Goal: Task Accomplishment & Management: Complete application form

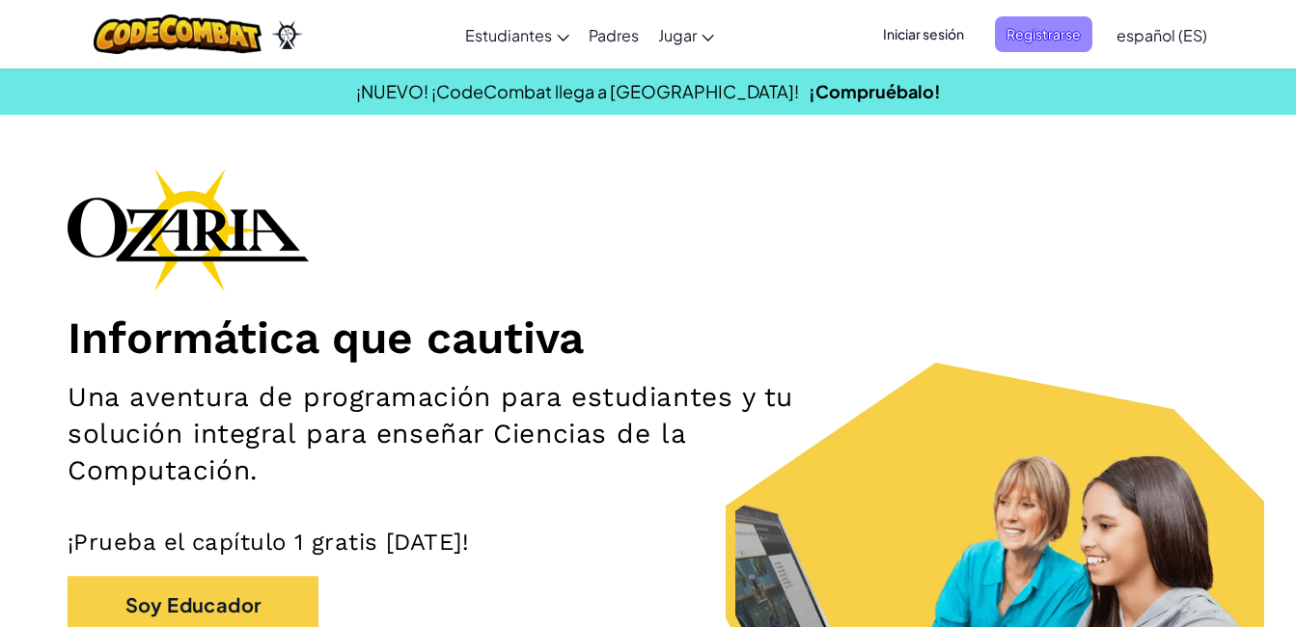
click at [1059, 49] on span "Registrarse" at bounding box center [1044, 34] width 98 height 36
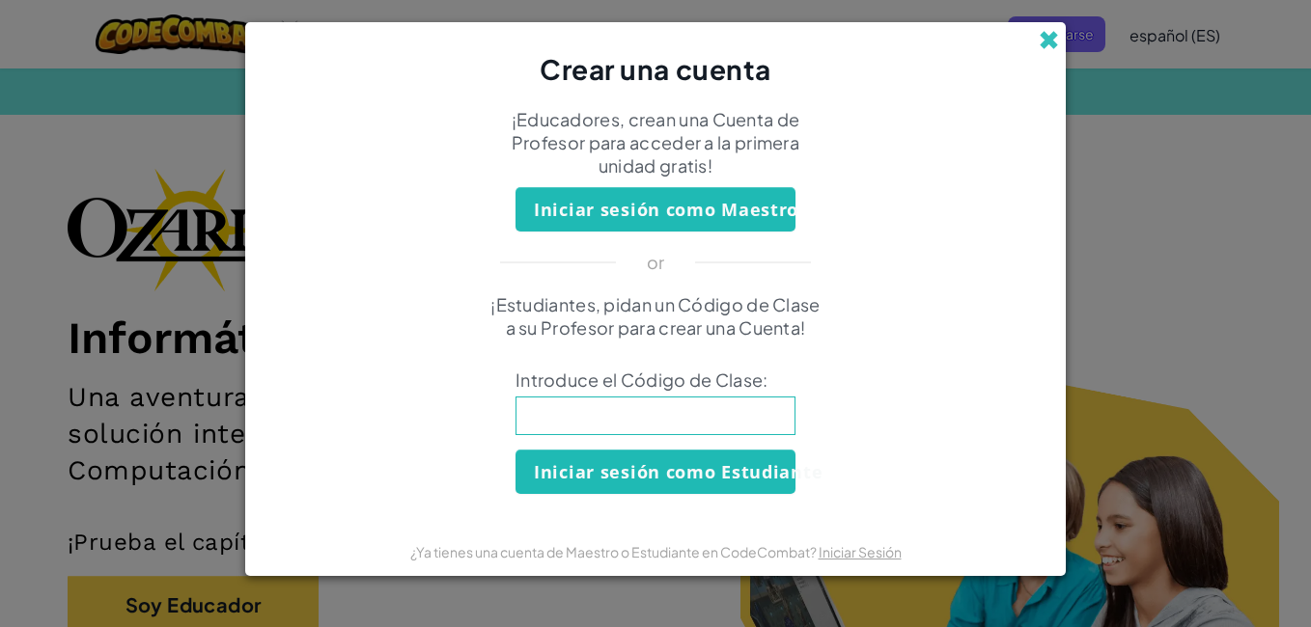
click at [1039, 34] on span at bounding box center [1049, 40] width 20 height 20
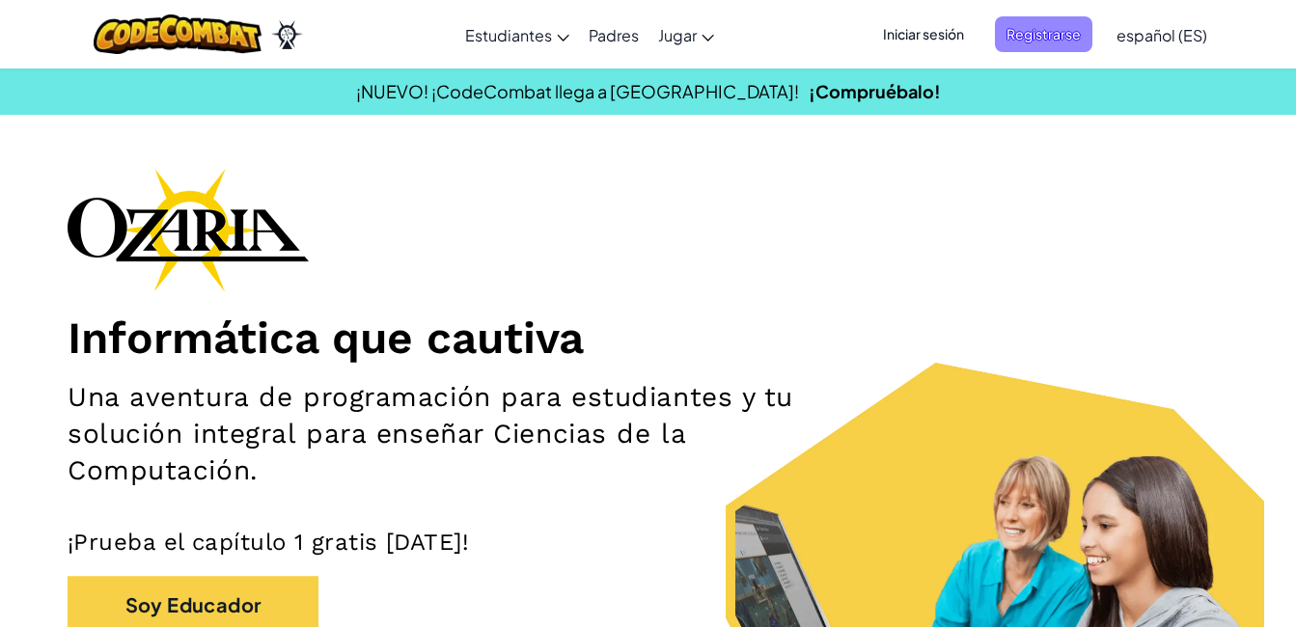
click at [1051, 35] on span "Registrarse" at bounding box center [1044, 34] width 98 height 36
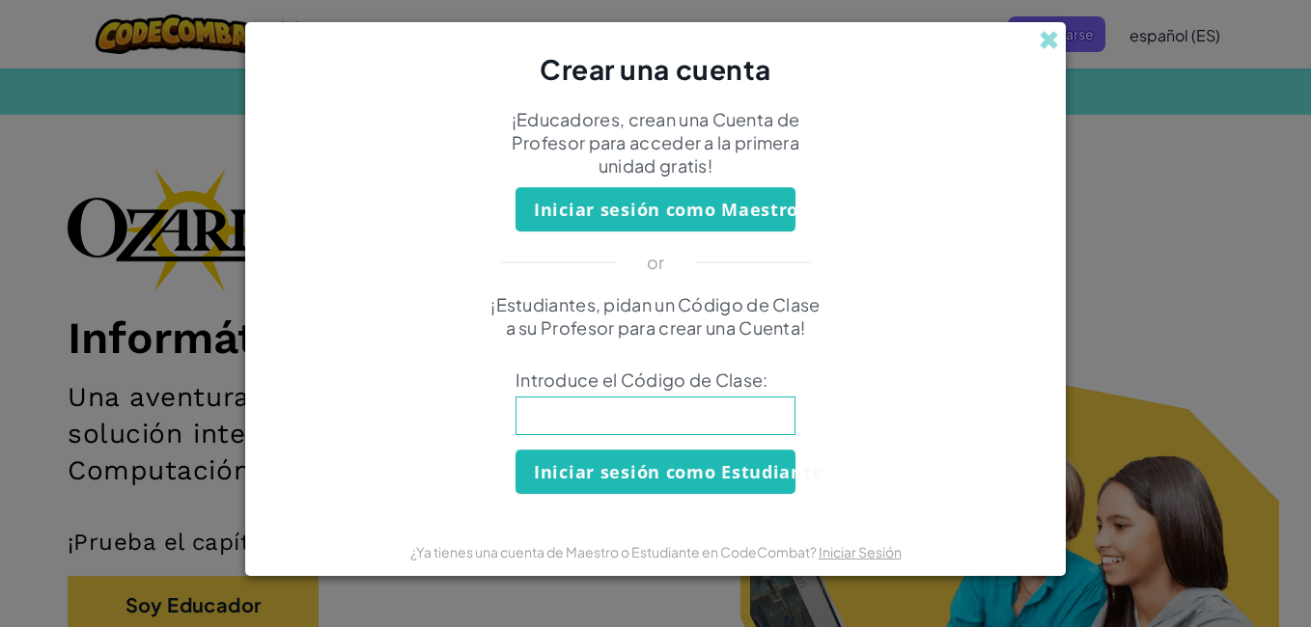
click at [664, 404] on input at bounding box center [656, 416] width 280 height 39
type input "IdeaCoatStar"
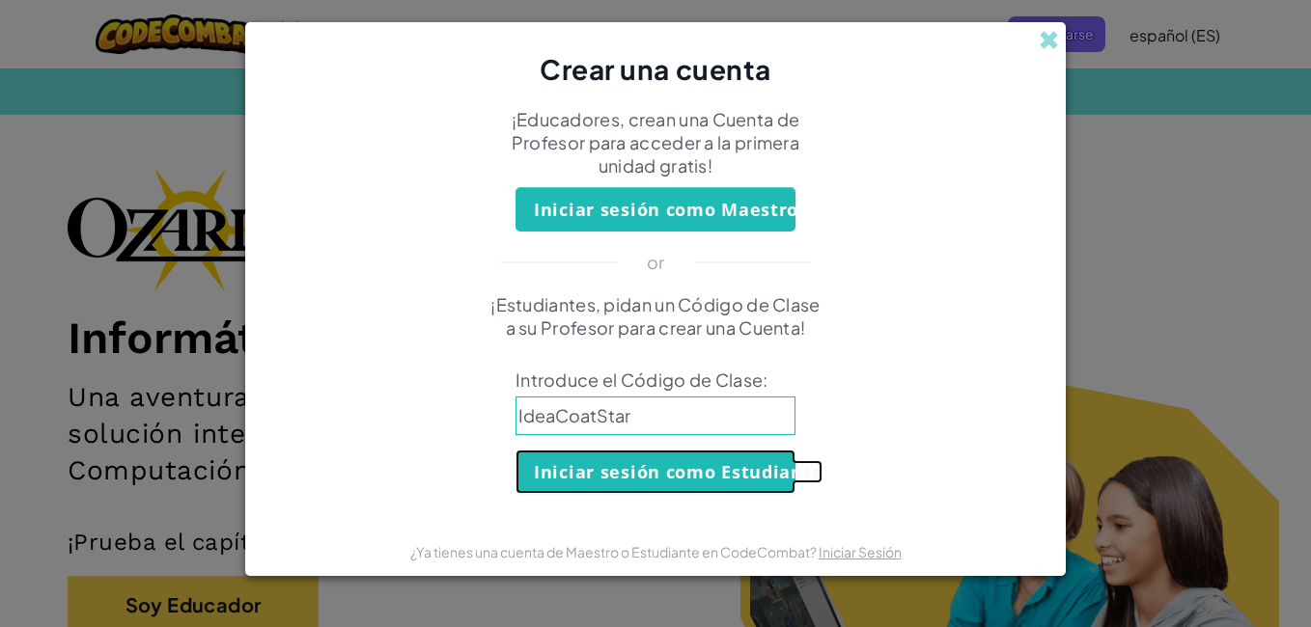
click at [697, 469] on button "Iniciar sesión como Estudiante" at bounding box center [656, 472] width 280 height 44
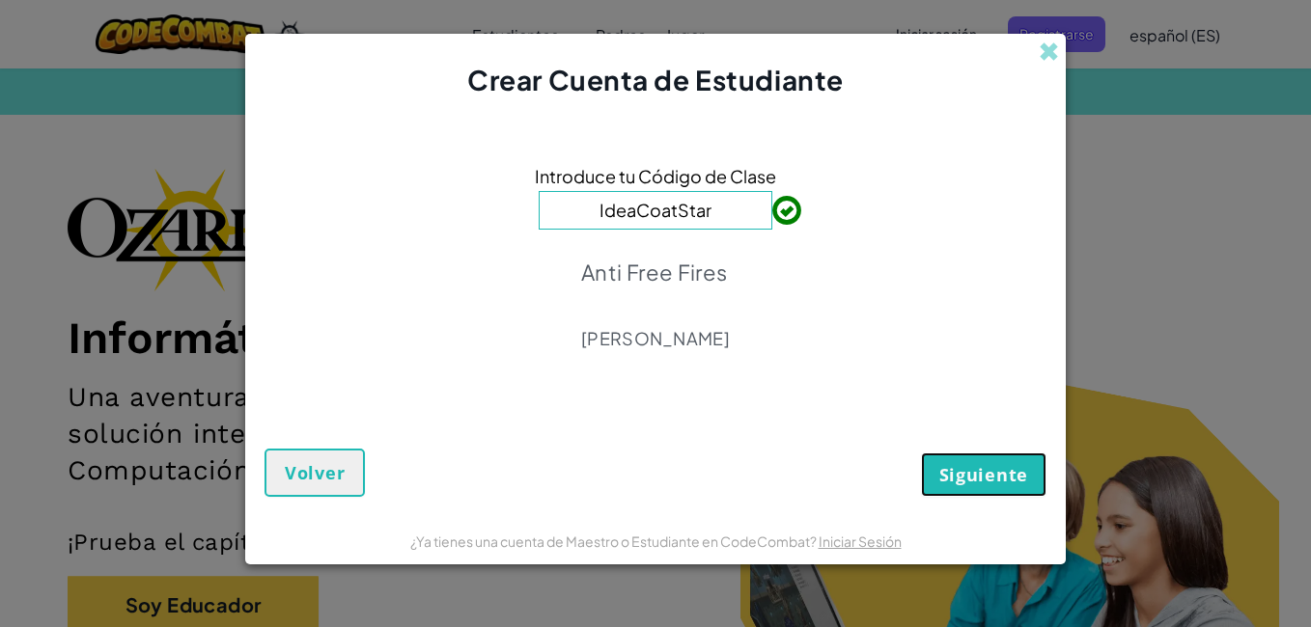
click at [944, 471] on span "Siguiente" at bounding box center [983, 474] width 89 height 23
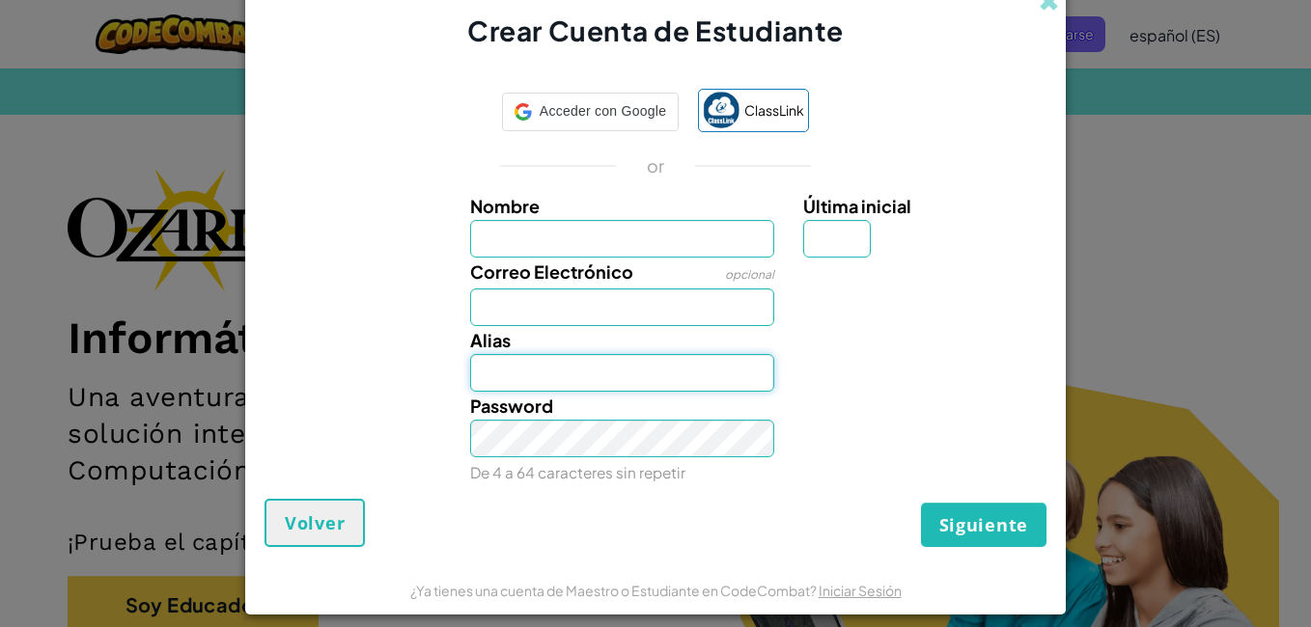
type input "[EMAIL_ADDRESS][DOMAIN_NAME]"
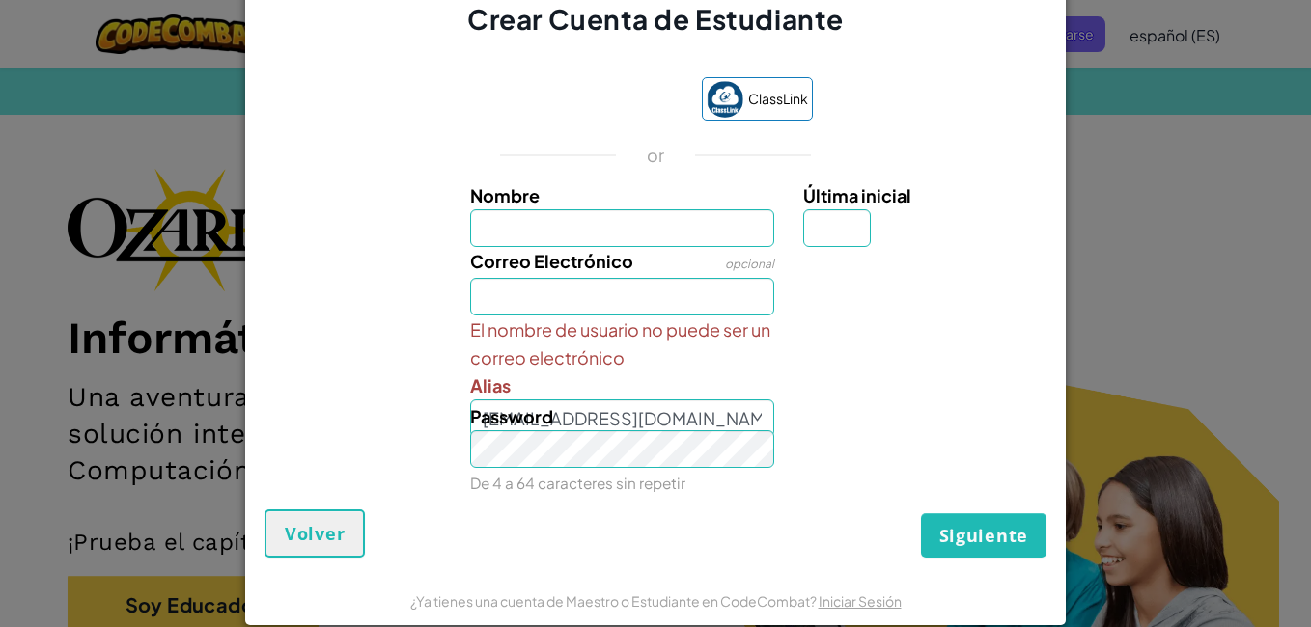
click at [703, 421] on div "Password De 4 a 64 caracteres sin repetir" at bounding box center [623, 450] width 334 height 95
click at [540, 424] on span "Password" at bounding box center [511, 416] width 83 height 22
click at [533, 417] on span "Password" at bounding box center [511, 416] width 83 height 22
click at [574, 415] on div "Password De 4 a 64 caracteres sin repetir" at bounding box center [623, 450] width 334 height 95
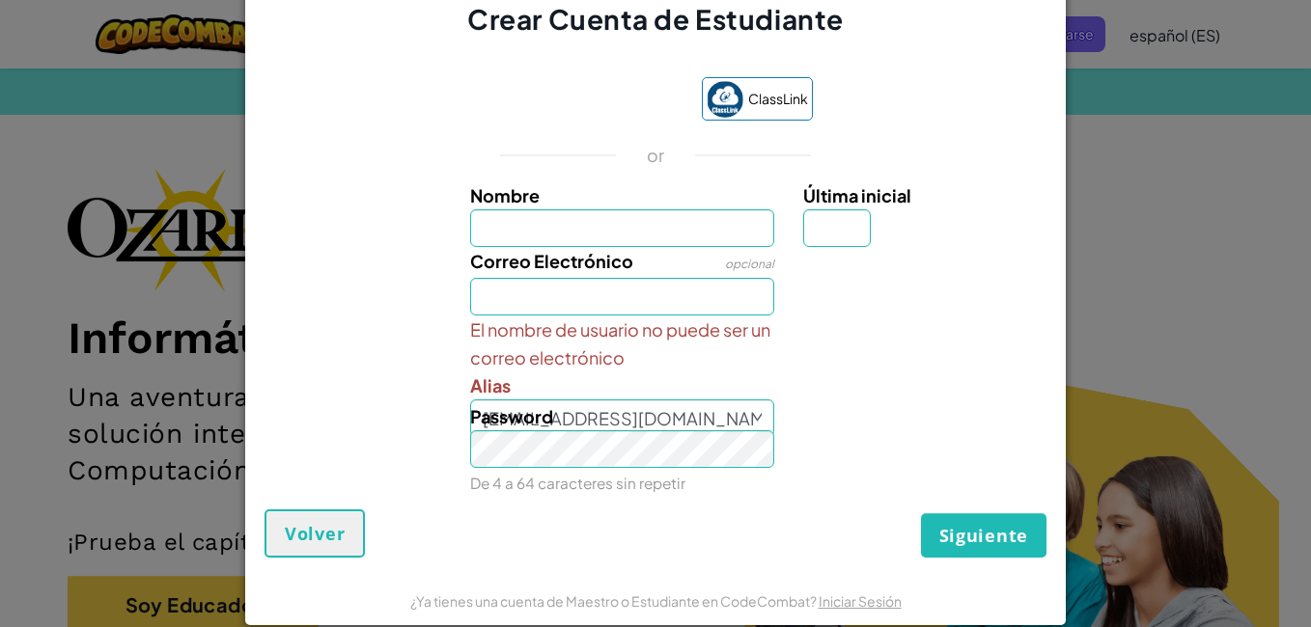
click at [574, 415] on div "Password De 4 a 64 caracteres sin repetir" at bounding box center [623, 450] width 334 height 95
click at [329, 552] on button "Volver" at bounding box center [315, 534] width 100 height 48
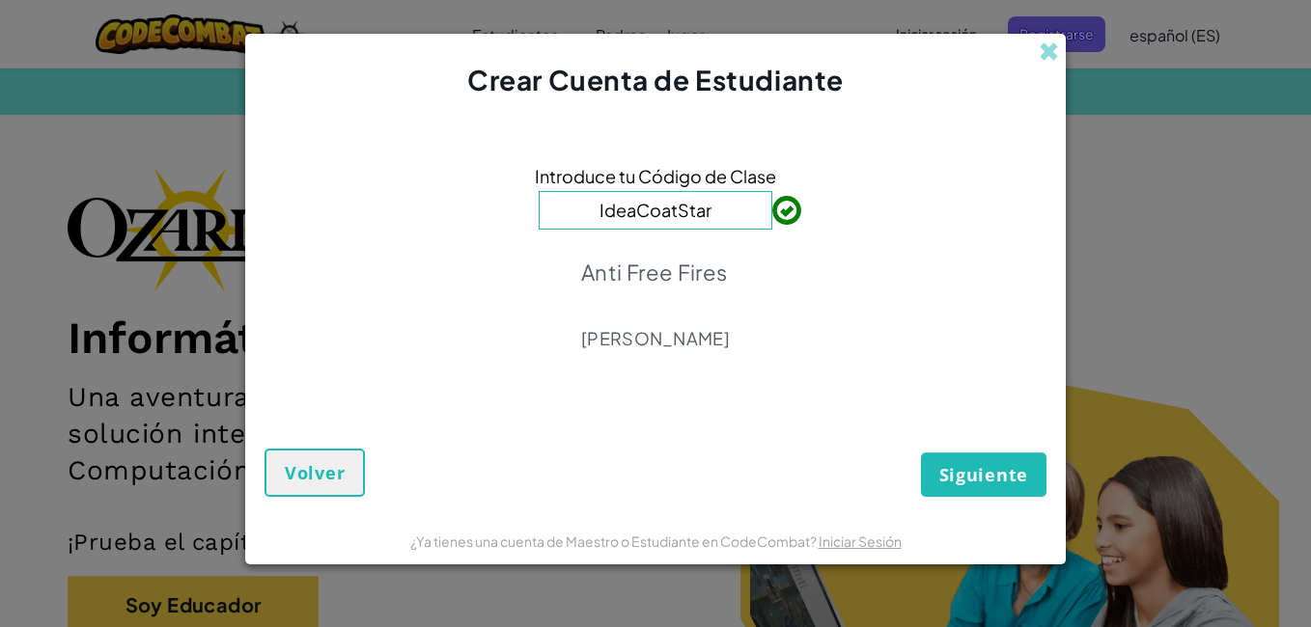
click at [713, 208] on input "IdeaCoatStar" at bounding box center [656, 210] width 234 height 39
click at [962, 476] on span "Siguiente" at bounding box center [983, 474] width 89 height 23
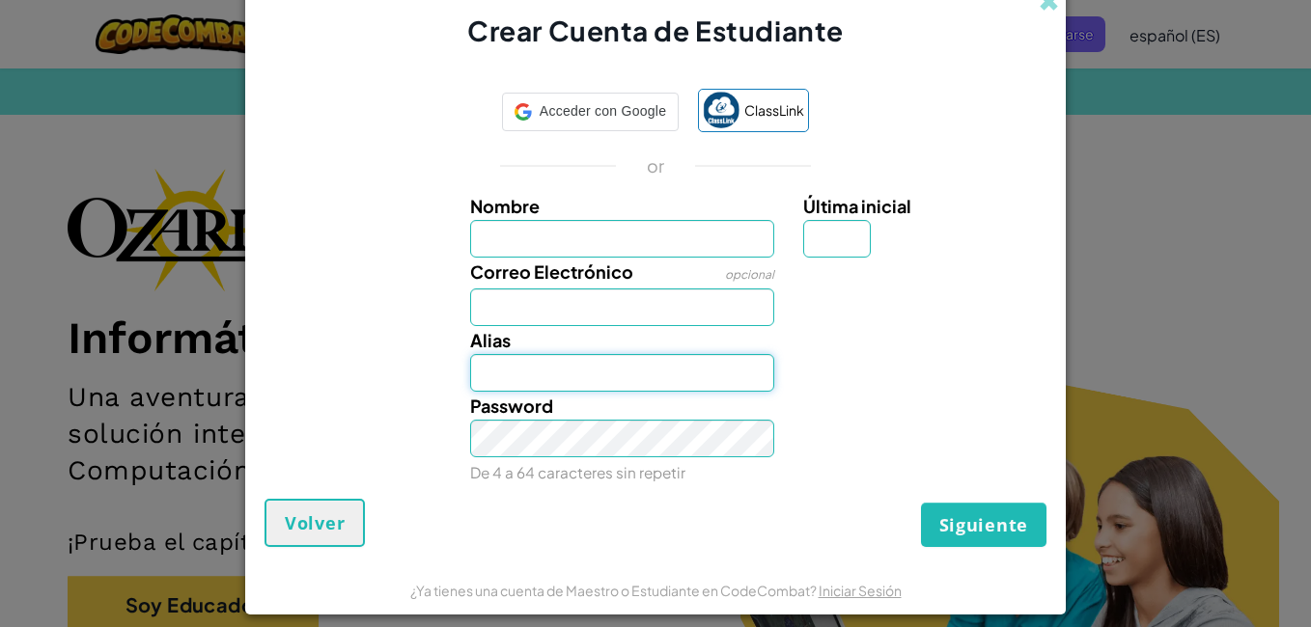
type input "[EMAIL_ADDRESS][DOMAIN_NAME]"
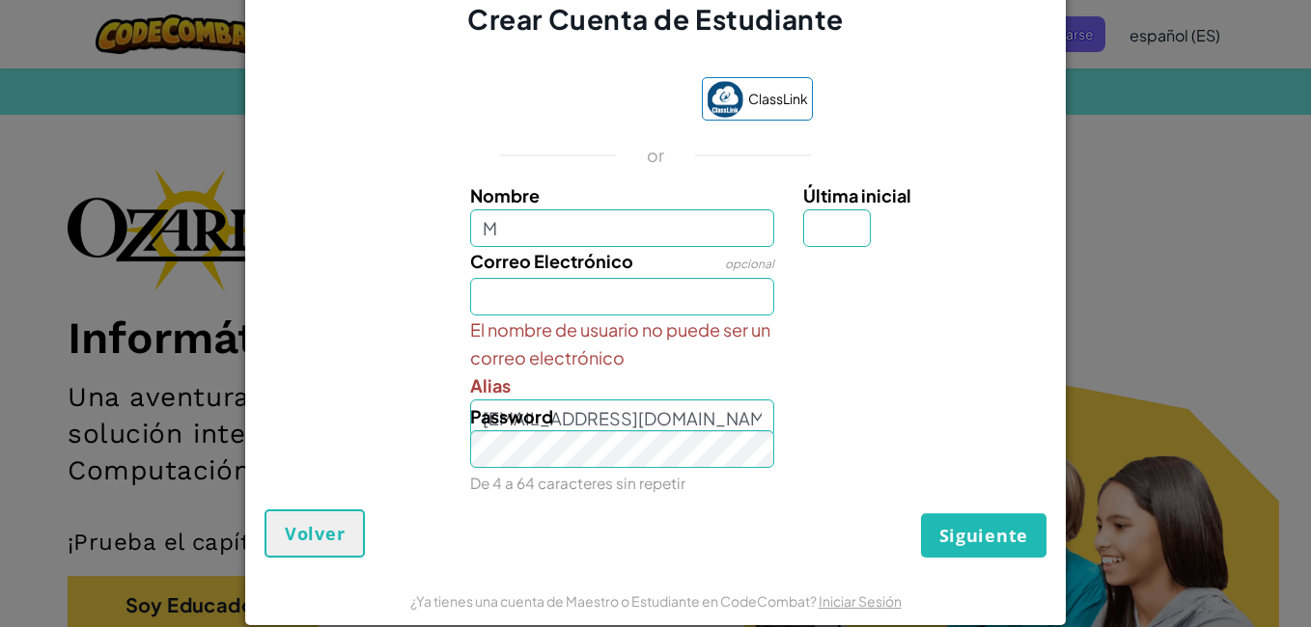
type input "M"
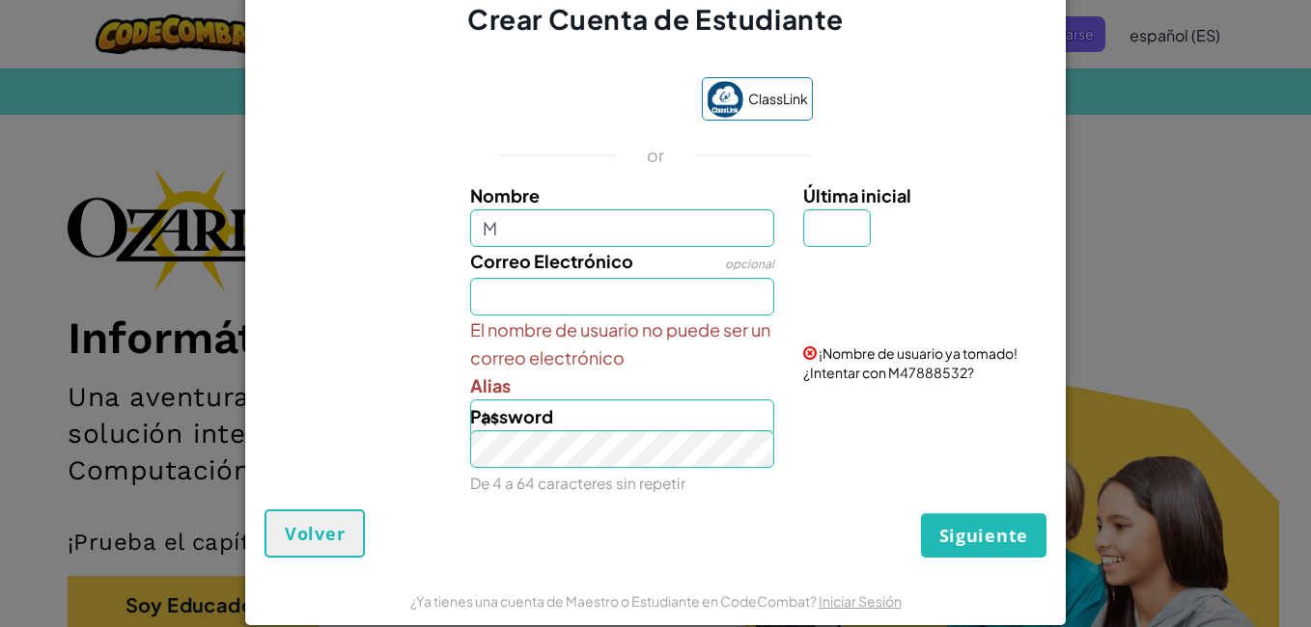
click at [305, 330] on div "El nombre de usuario no puede ser un correo electrónico Alias M ¡Nombre de usua…" at bounding box center [655, 377] width 801 height 122
click at [337, 514] on button "Volver" at bounding box center [315, 534] width 100 height 48
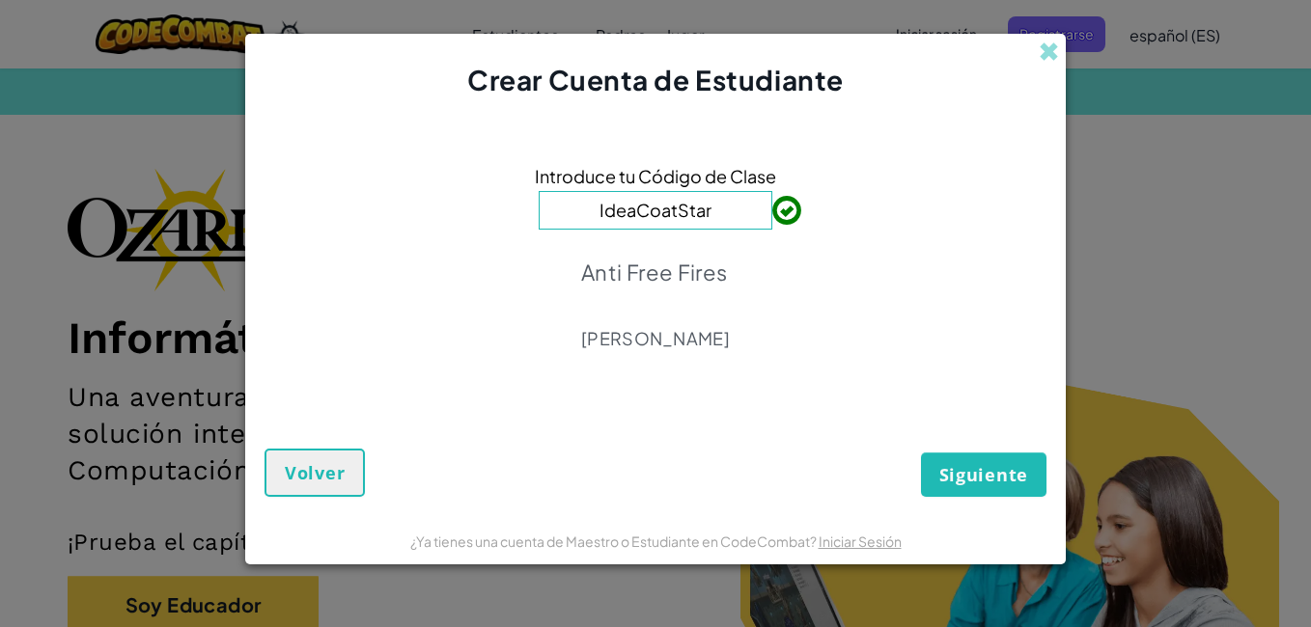
click at [418, 421] on div "Siguiente Volver" at bounding box center [656, 451] width 782 height 91
click at [993, 491] on button "Siguiente" at bounding box center [983, 475] width 125 height 44
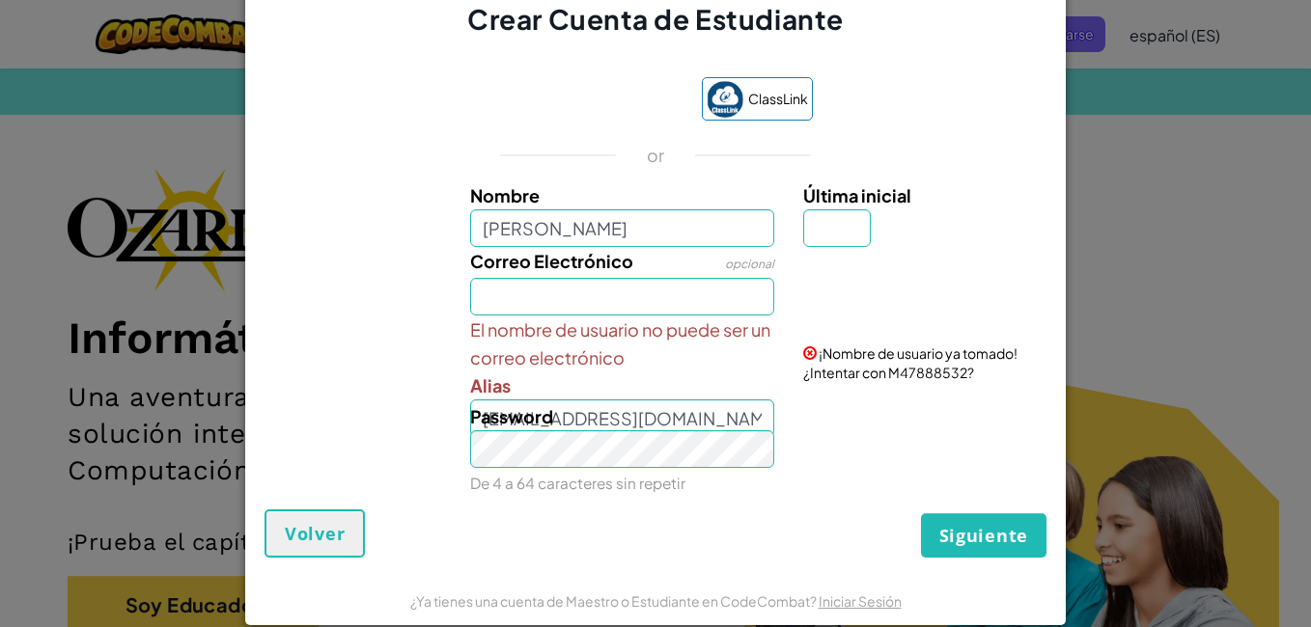
type input "[PERSON_NAME]"
click at [478, 288] on input "Correo Electrónico" at bounding box center [622, 297] width 305 height 38
type input "[EMAIL_ADDRESS][DOMAIN_NAME]"
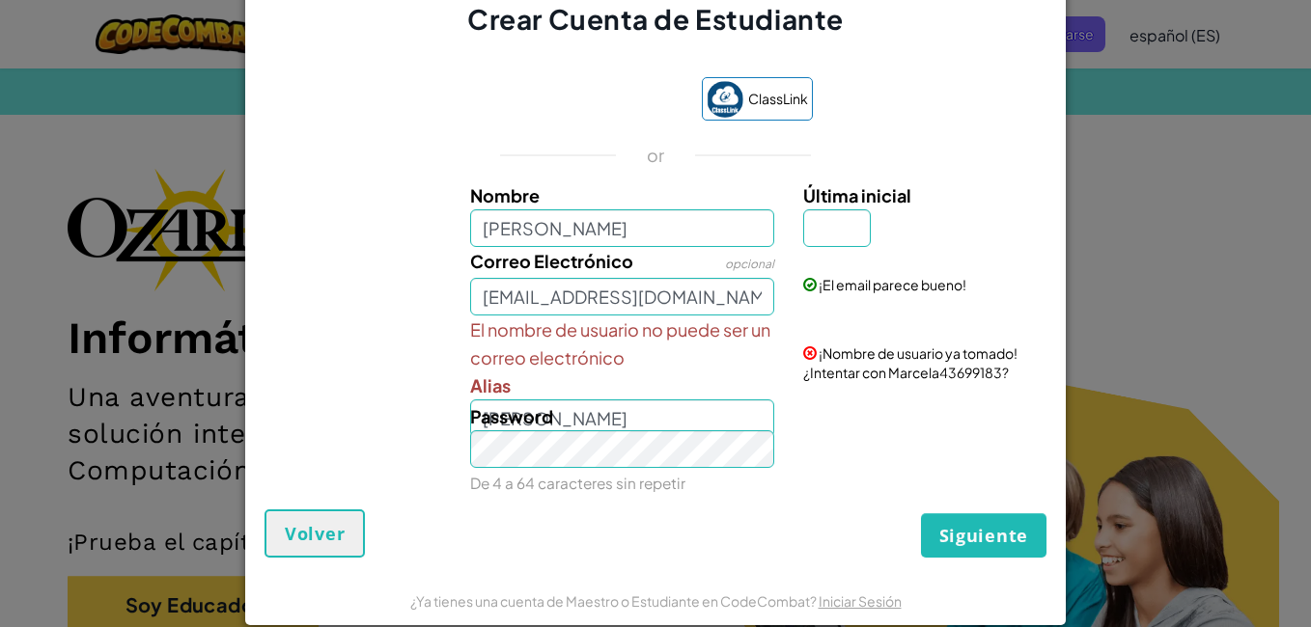
click at [650, 422] on div "Password De 4 a 64 caracteres sin repetir" at bounding box center [623, 450] width 334 height 95
click at [558, 415] on div "Password De 4 a 64 caracteres sin repetir" at bounding box center [623, 450] width 334 height 95
click at [432, 439] on div "Password De 4 a 64 caracteres sin repetir" at bounding box center [655, 450] width 801 height 95
click at [542, 410] on span "Password" at bounding box center [511, 416] width 83 height 22
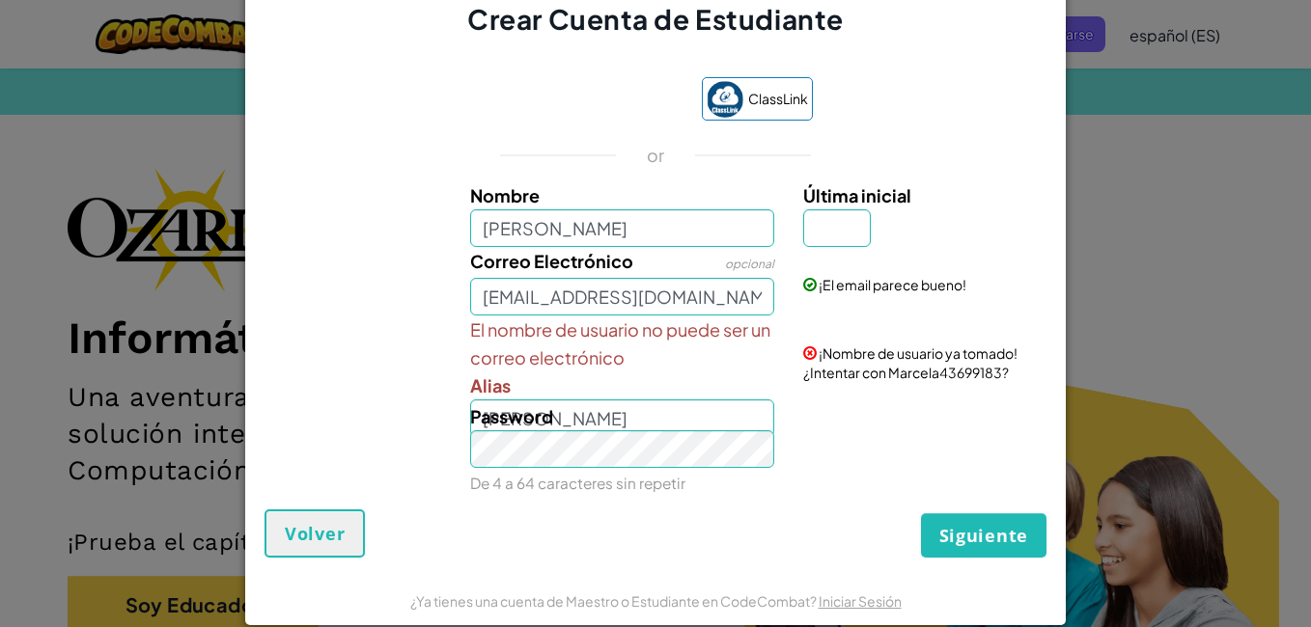
click at [520, 420] on span "Password" at bounding box center [511, 416] width 83 height 22
drag, startPoint x: 520, startPoint y: 420, endPoint x: 413, endPoint y: 397, distance: 109.6
click at [413, 397] on div "El nombre de usuario no puede ser un correo electrónico Alias Marcela ¡Nombre d…" at bounding box center [655, 377] width 801 height 122
click at [550, 415] on div "Password De 4 a 64 caracteres sin repetir" at bounding box center [623, 450] width 334 height 95
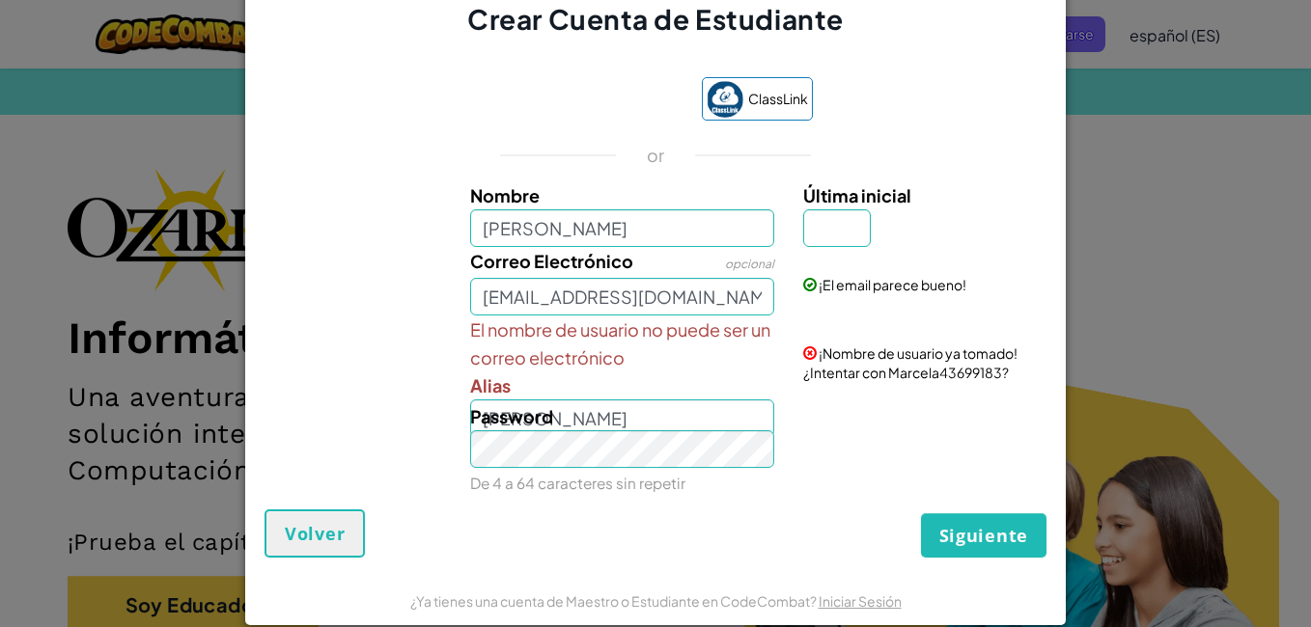
click at [556, 410] on div "Password De 4 a 64 caracteres sin repetir" at bounding box center [623, 450] width 334 height 95
click at [489, 404] on label "Password" at bounding box center [511, 417] width 83 height 28
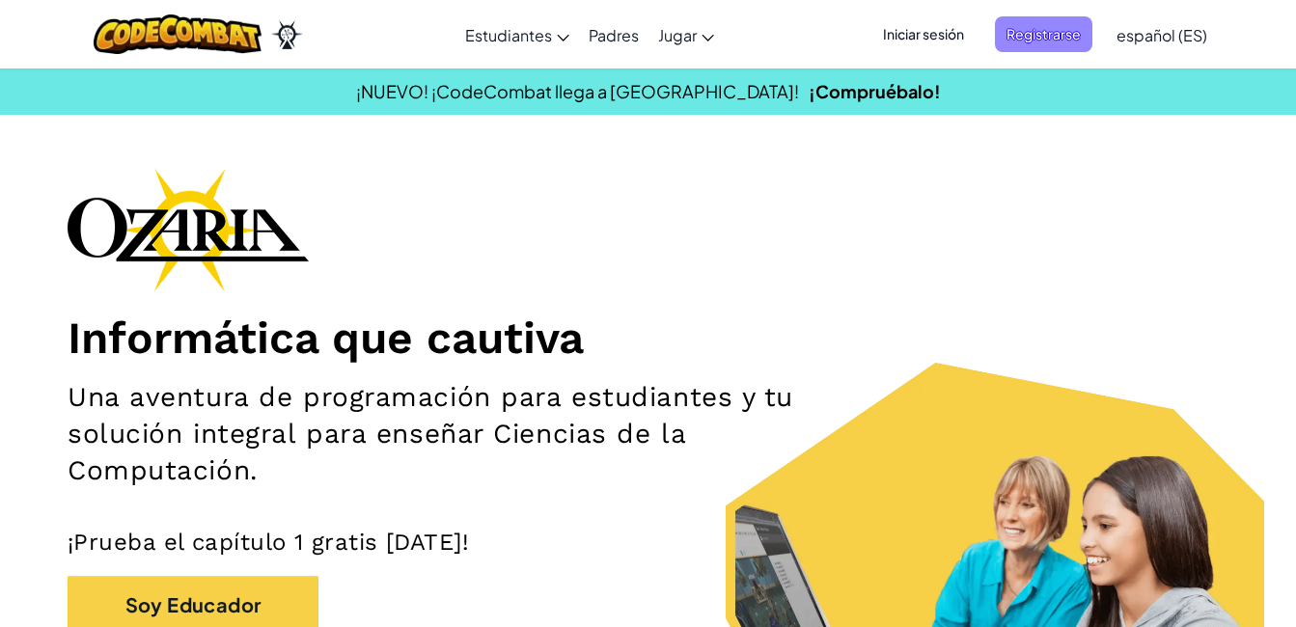
click at [1053, 38] on span "Registrarse" at bounding box center [1044, 34] width 98 height 36
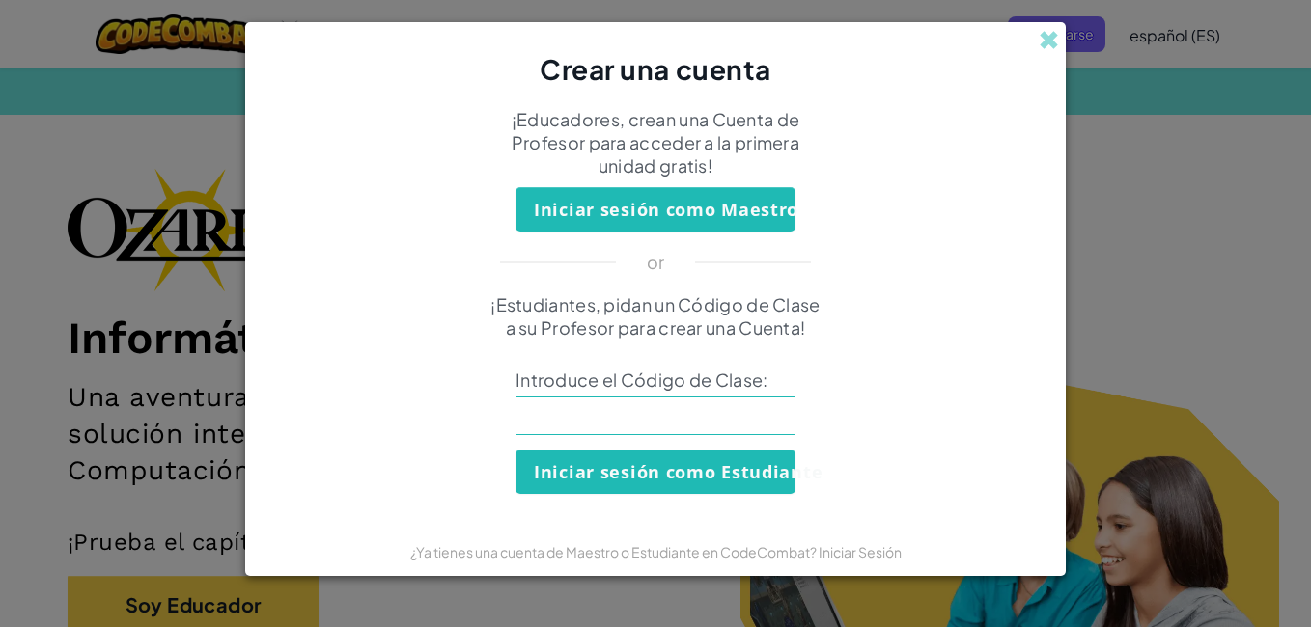
click at [691, 413] on input at bounding box center [656, 416] width 280 height 39
type input "IdeaCoatStar"
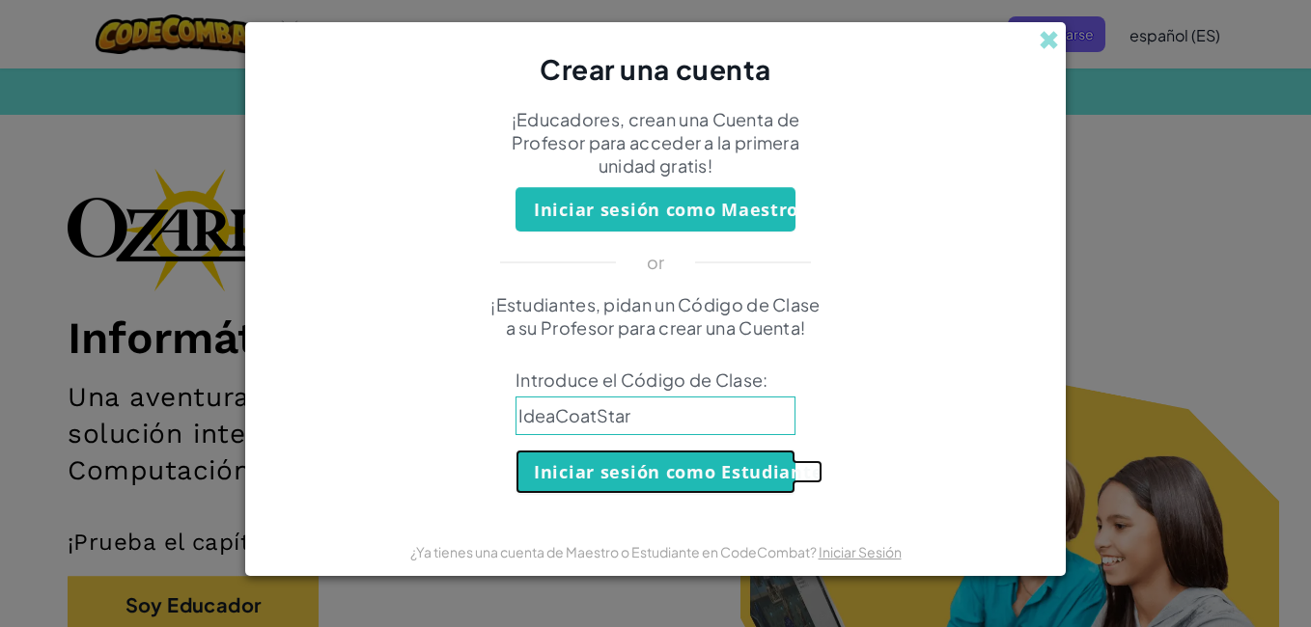
click at [641, 479] on button "Iniciar sesión como Estudiante" at bounding box center [656, 472] width 280 height 44
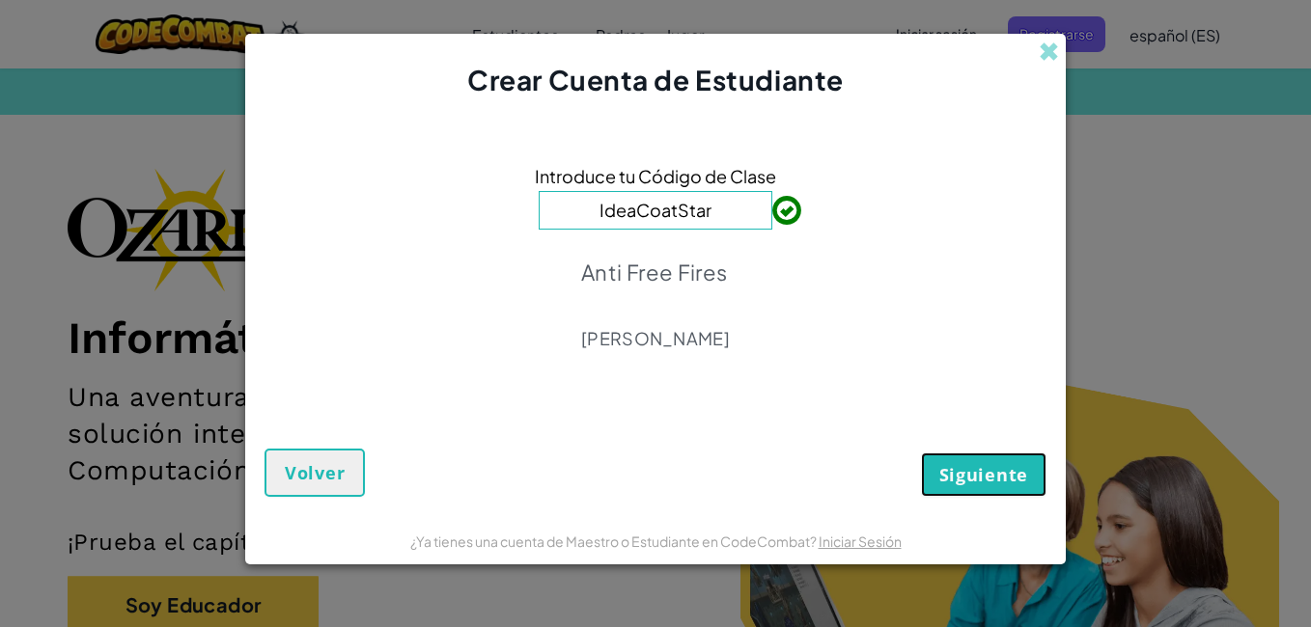
click at [970, 465] on span "Siguiente" at bounding box center [983, 474] width 89 height 23
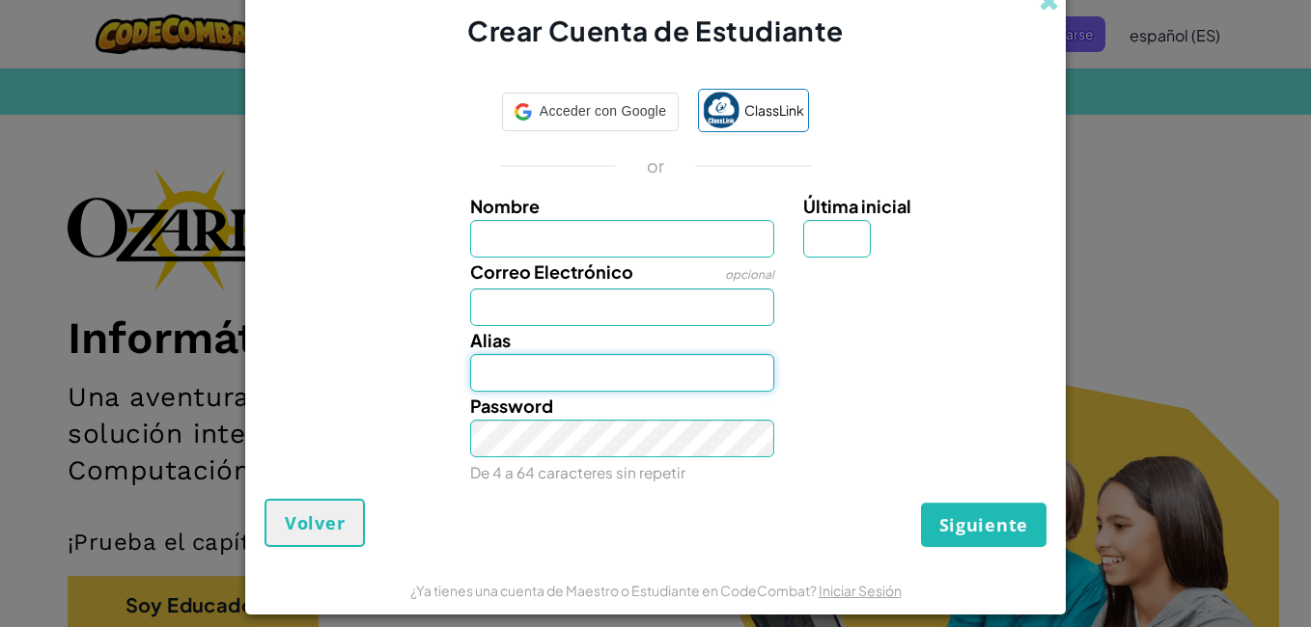
type input "[EMAIL_ADDRESS][DOMAIN_NAME]"
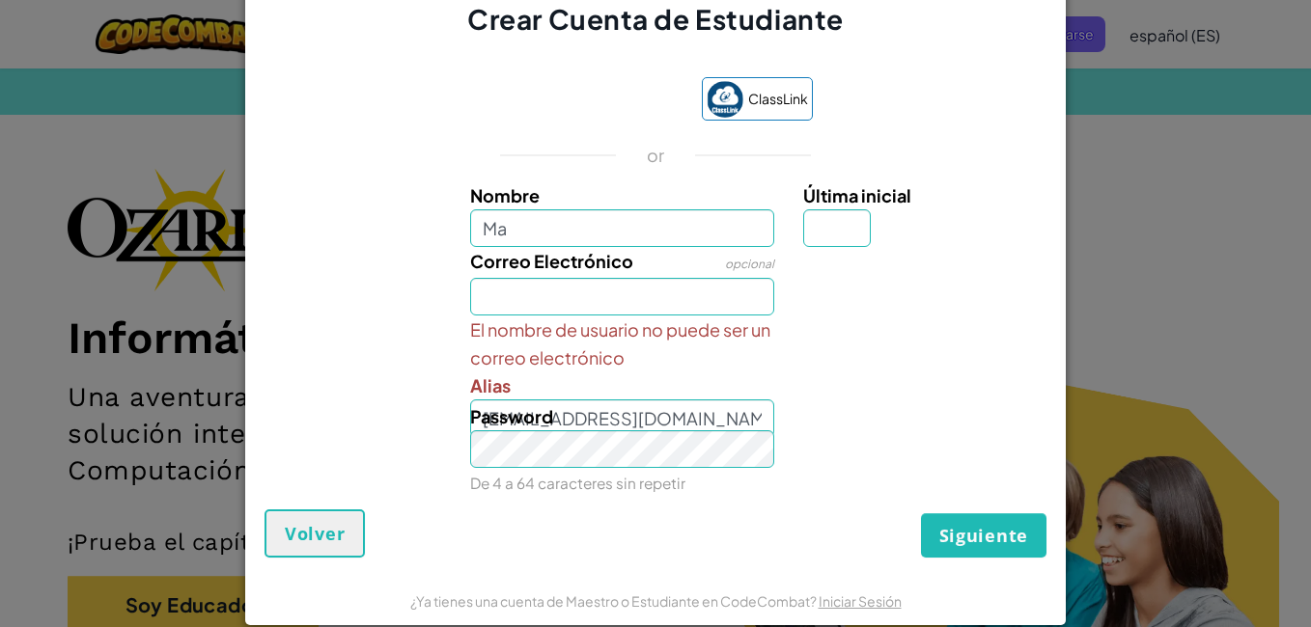
type input "[PERSON_NAME]"
type input "[EMAIL_ADDRESS][DOMAIN_NAME]"
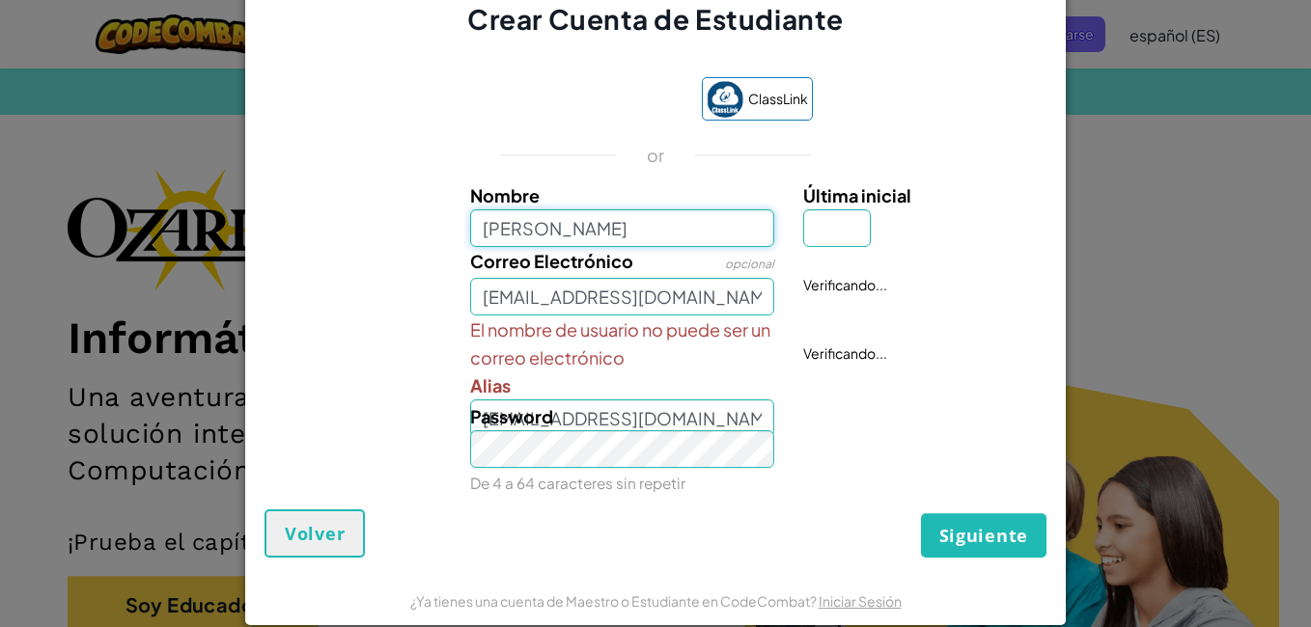
type input "[PERSON_NAME]"
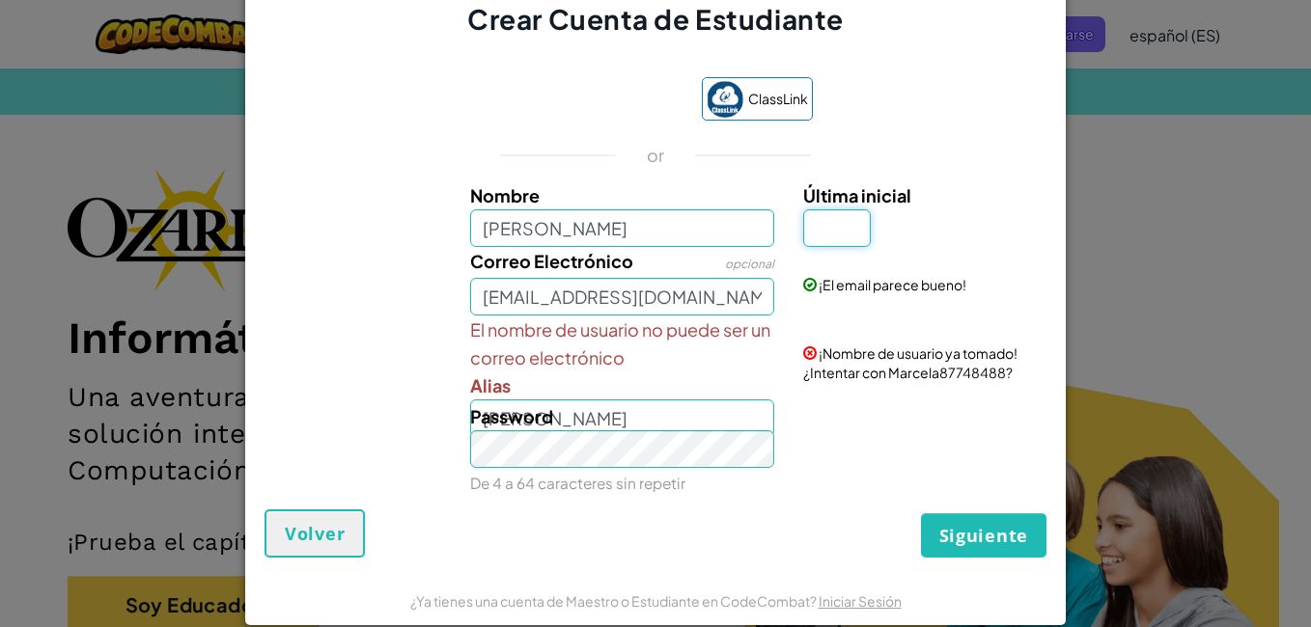
click at [823, 234] on input "Última inicial" at bounding box center [837, 228] width 68 height 38
click at [992, 210] on div "Última inicial" at bounding box center [922, 214] width 238 height 66
click at [817, 238] on input "Última inicial" at bounding box center [837, 228] width 68 height 38
type input "a"
click at [353, 258] on div "Correo Electrónico opcional [EMAIL_ADDRESS][DOMAIN_NAME] ¡El email parece bueno!" at bounding box center [655, 281] width 801 height 69
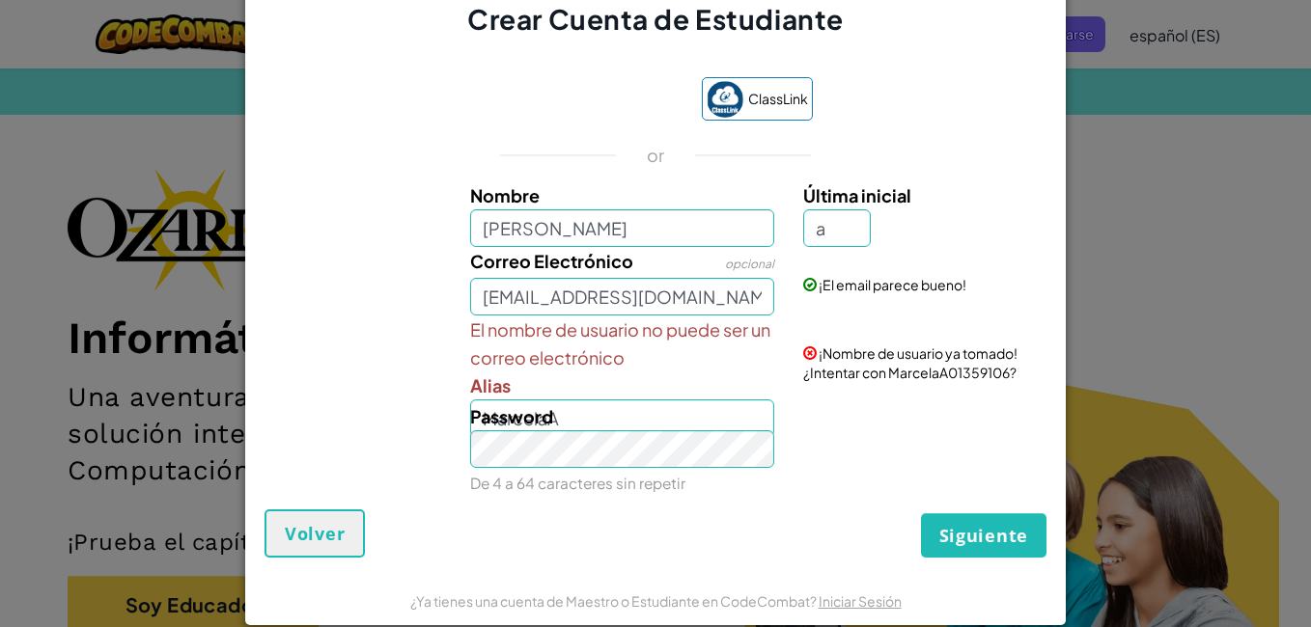
click at [628, 421] on div "Password De 4 a 64 caracteres sin repetir" at bounding box center [623, 450] width 334 height 95
click at [530, 414] on span "Password" at bounding box center [511, 416] width 83 height 22
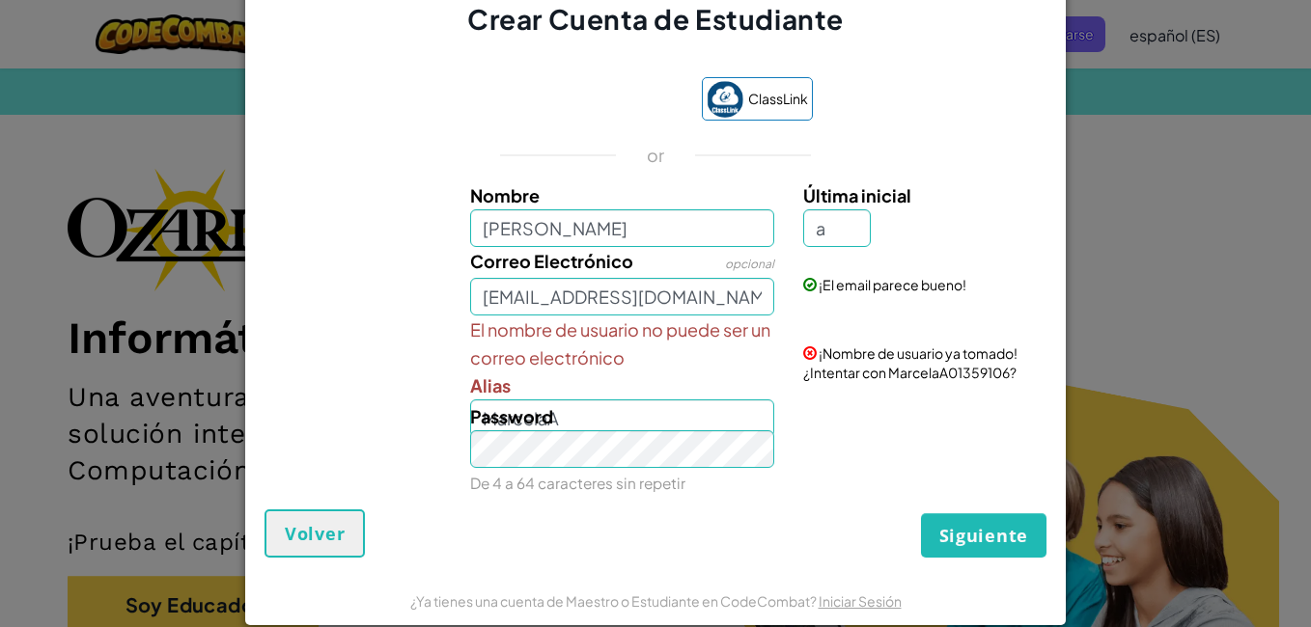
click at [571, 414] on div "Password De 4 a 64 caracteres sin repetir" at bounding box center [623, 450] width 334 height 95
click at [556, 414] on div "Password De 4 a 64 caracteres sin repetir" at bounding box center [623, 450] width 334 height 95
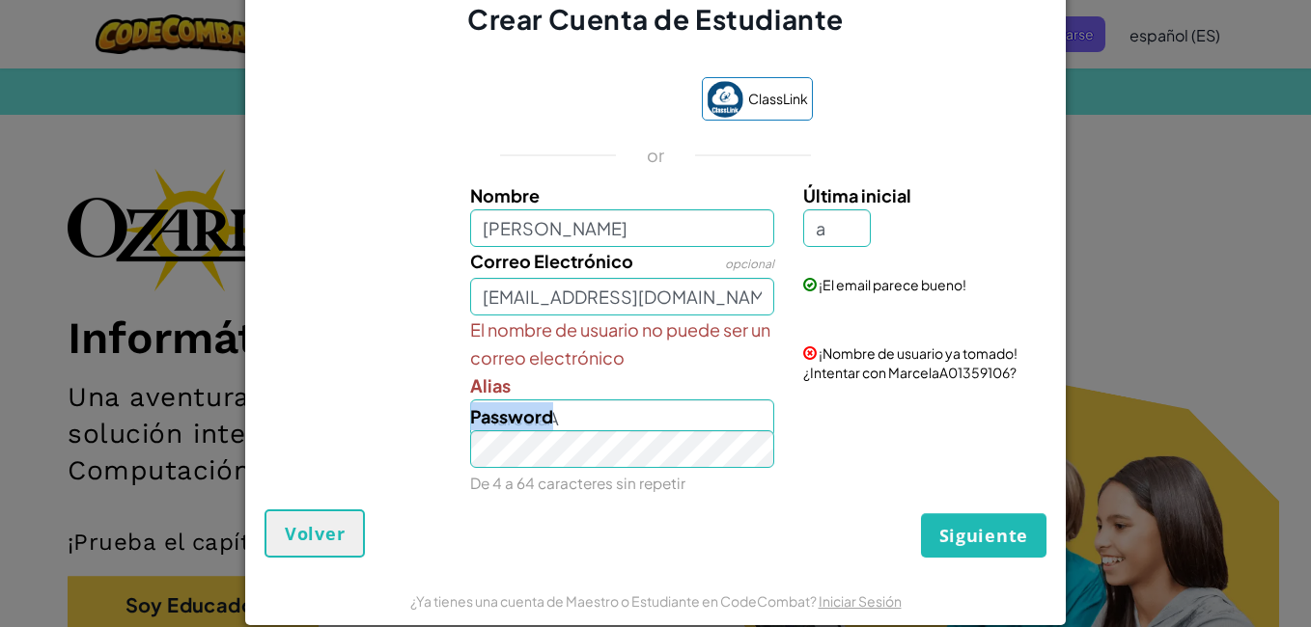
click at [556, 414] on div "Password De 4 a 64 caracteres sin repetir" at bounding box center [623, 450] width 334 height 95
click at [548, 415] on div "Password De 4 a 64 caracteres sin repetir" at bounding box center [623, 450] width 334 height 95
click at [552, 429] on div "Password De 4 a 64 caracteres sin repetir" at bounding box center [623, 450] width 334 height 95
click at [559, 414] on div "Password De 4 a 64 caracteres sin repetir" at bounding box center [623, 450] width 334 height 95
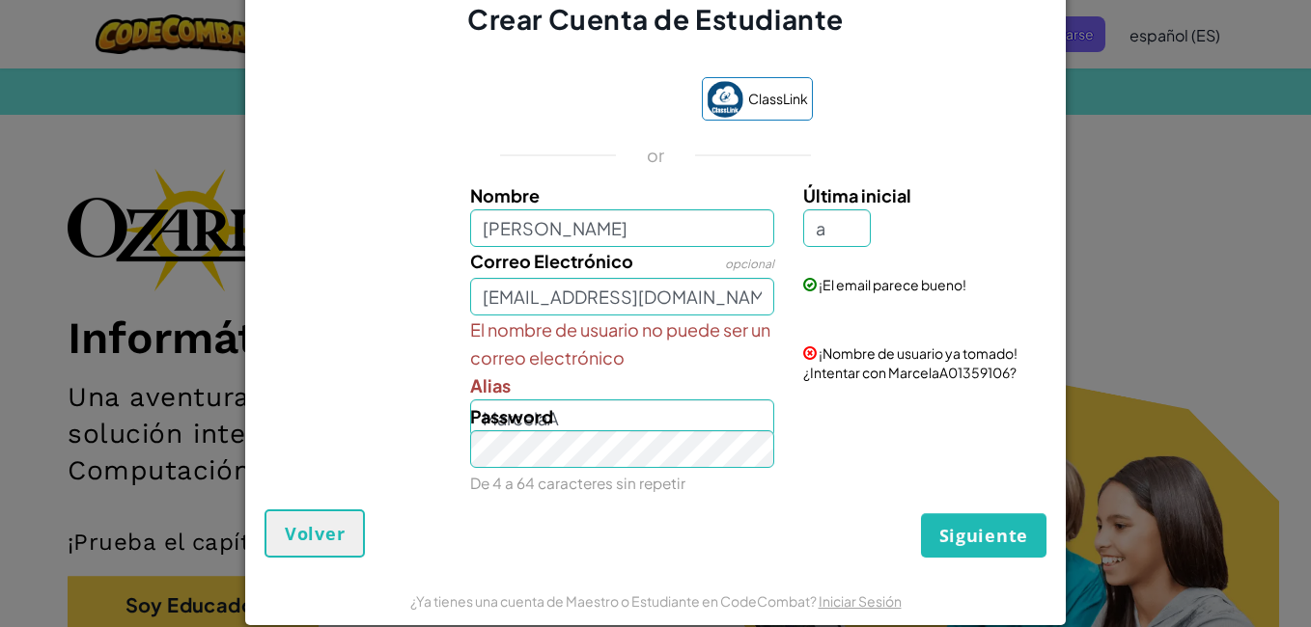
click at [559, 414] on div "Password De 4 a 64 caracteres sin repetir" at bounding box center [623, 450] width 334 height 95
click at [609, 379] on div "El nombre de usuario no puede ser un correo electrónico [PERSON_NAME]" at bounding box center [623, 377] width 334 height 122
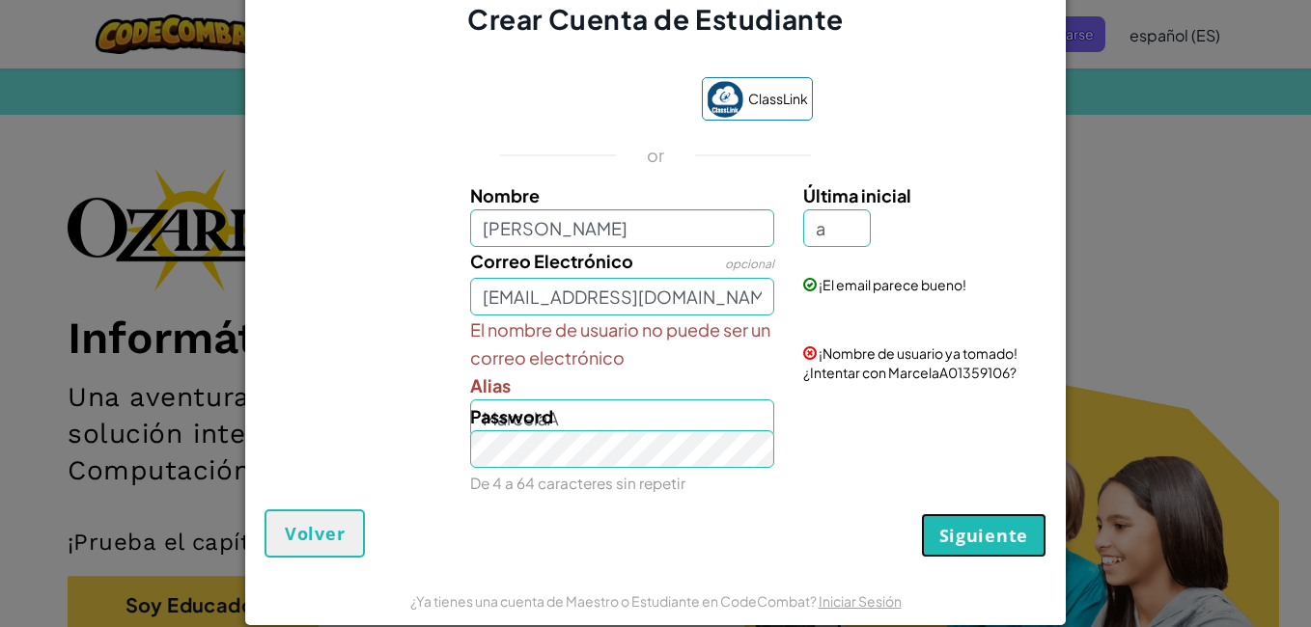
click at [978, 544] on span "Siguiente" at bounding box center [983, 535] width 89 height 23
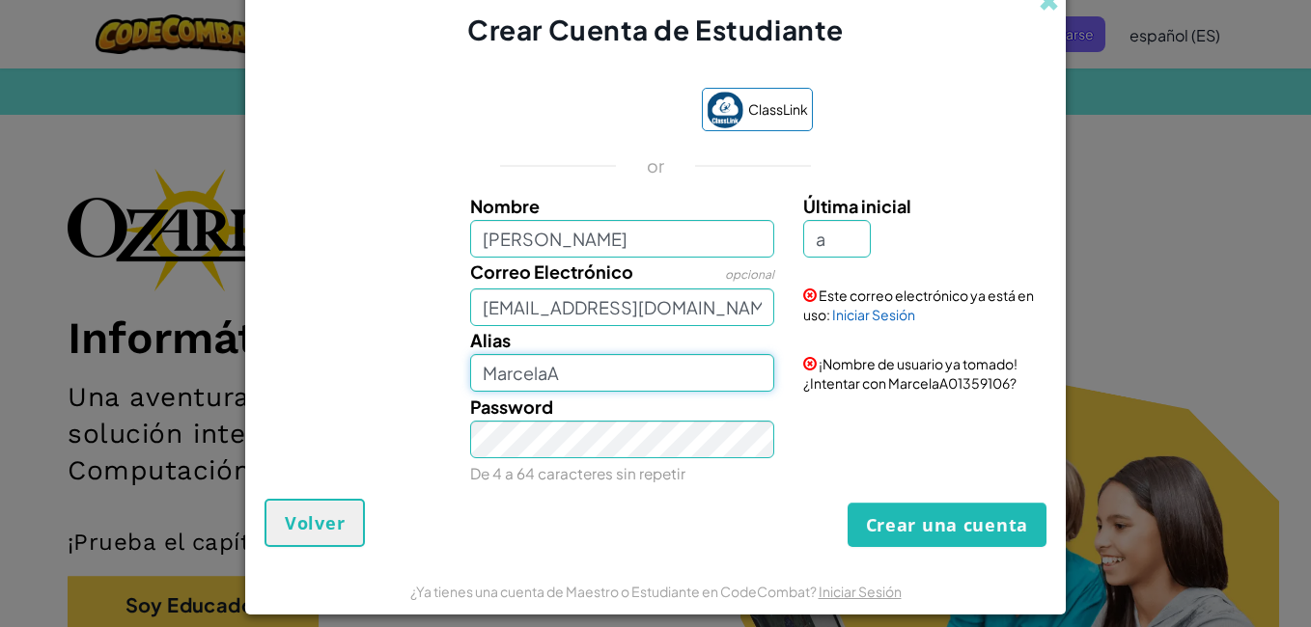
click at [592, 381] on input "MarcelaA" at bounding box center [622, 373] width 305 height 38
type input "MarcelaRamos2010"
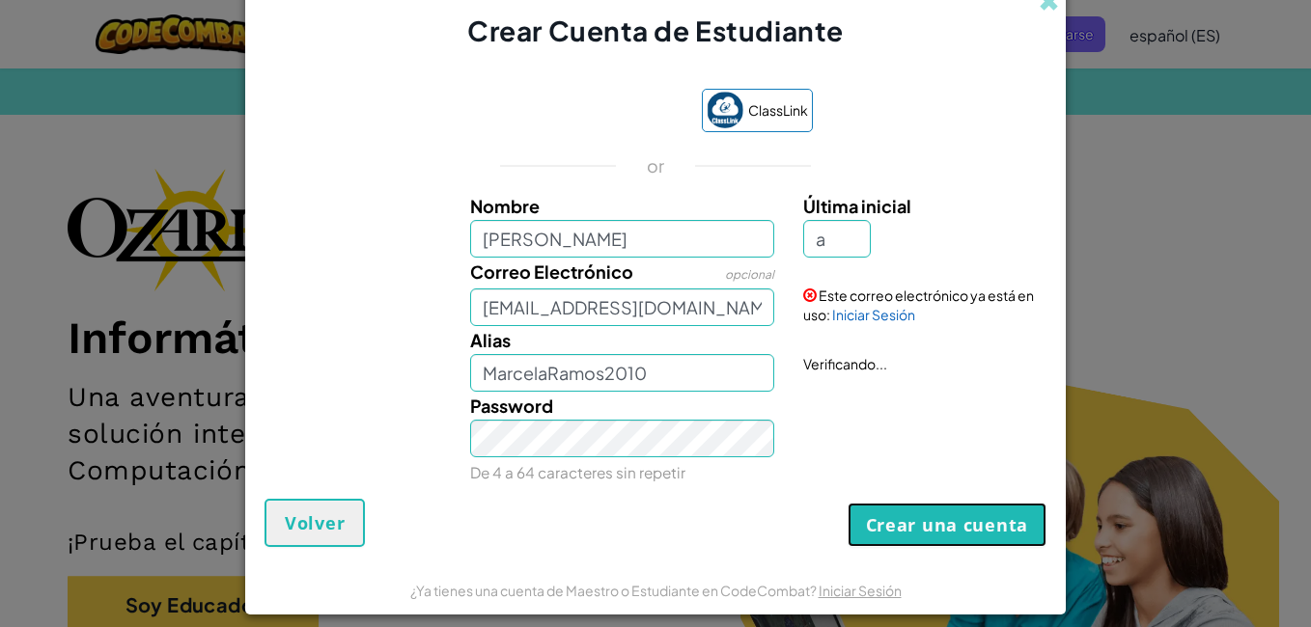
click at [927, 523] on button "Crear una cuenta" at bounding box center [947, 525] width 199 height 44
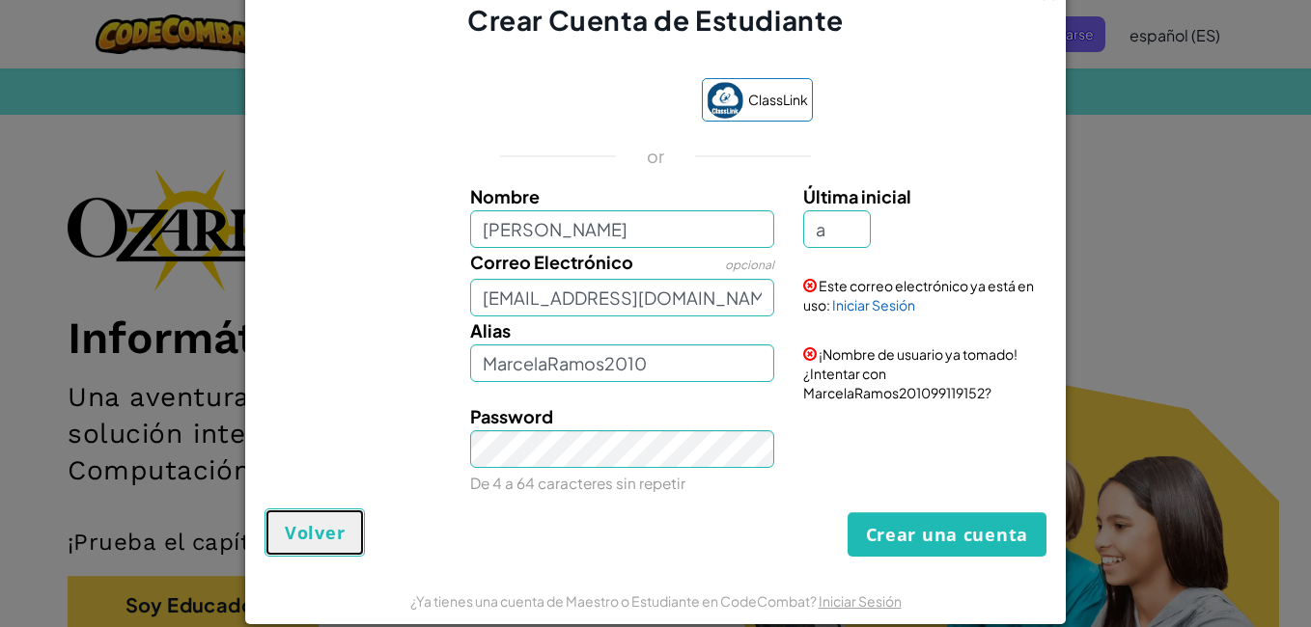
click at [305, 554] on button "Volver" at bounding box center [315, 533] width 100 height 48
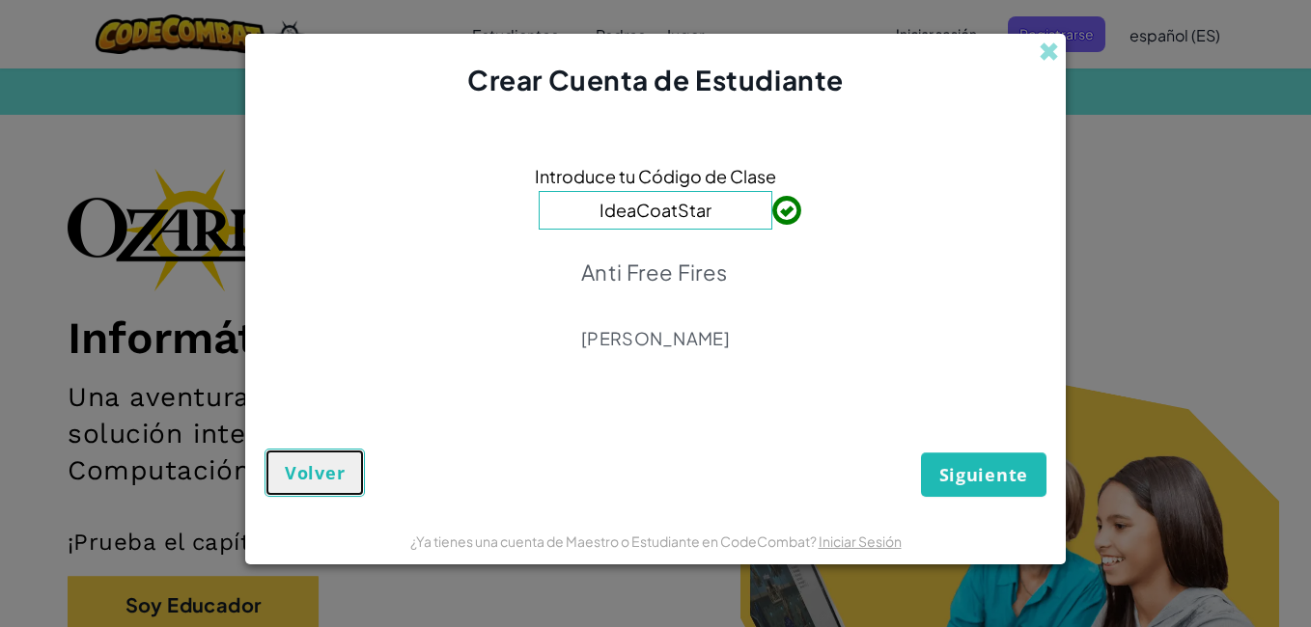
click at [330, 496] on button "Volver" at bounding box center [315, 473] width 100 height 48
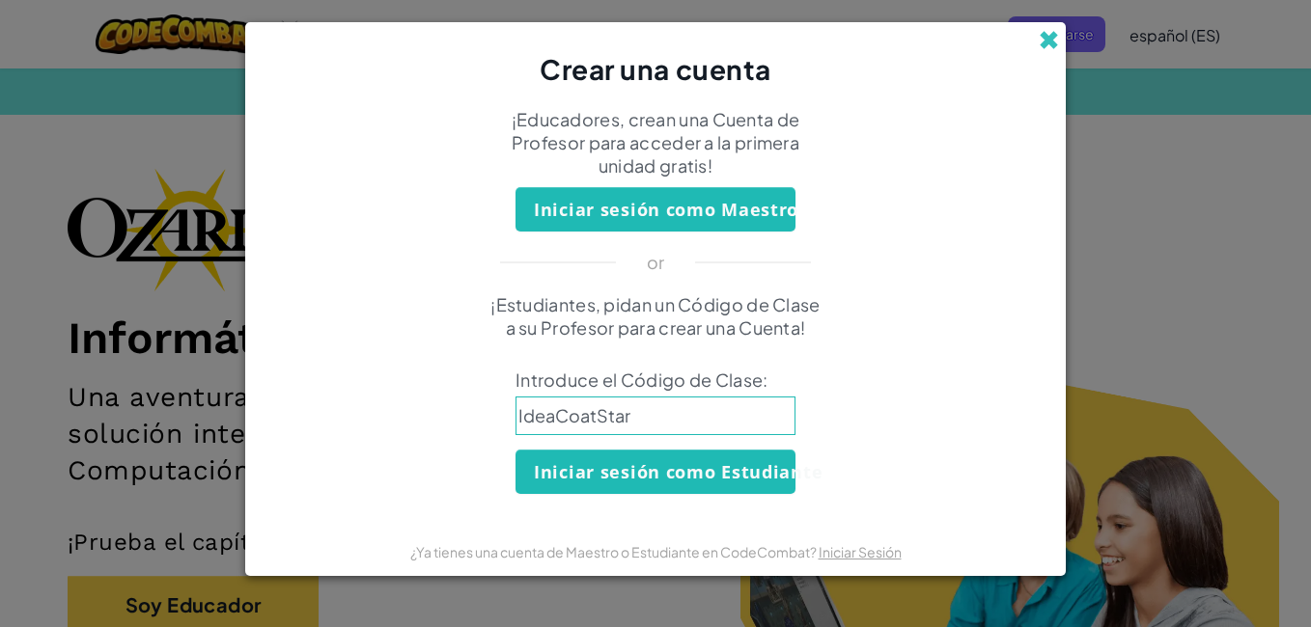
click at [1044, 42] on span at bounding box center [1049, 40] width 20 height 20
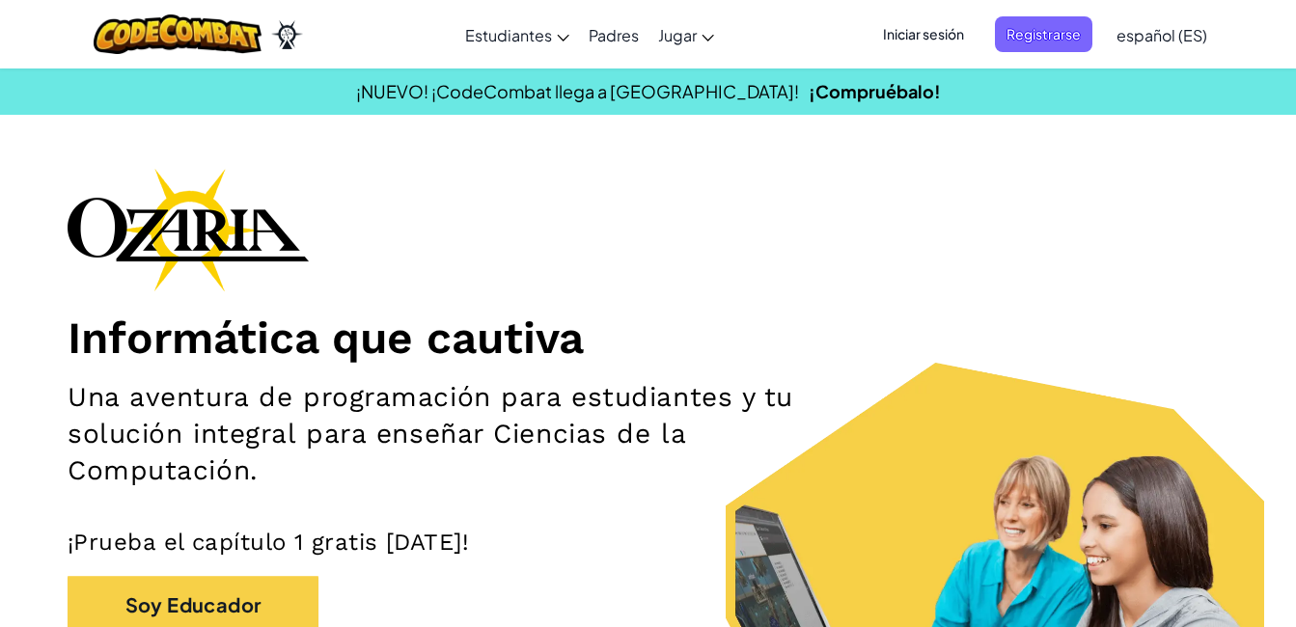
click at [926, 29] on span "Iniciar sesión" at bounding box center [924, 34] width 104 height 36
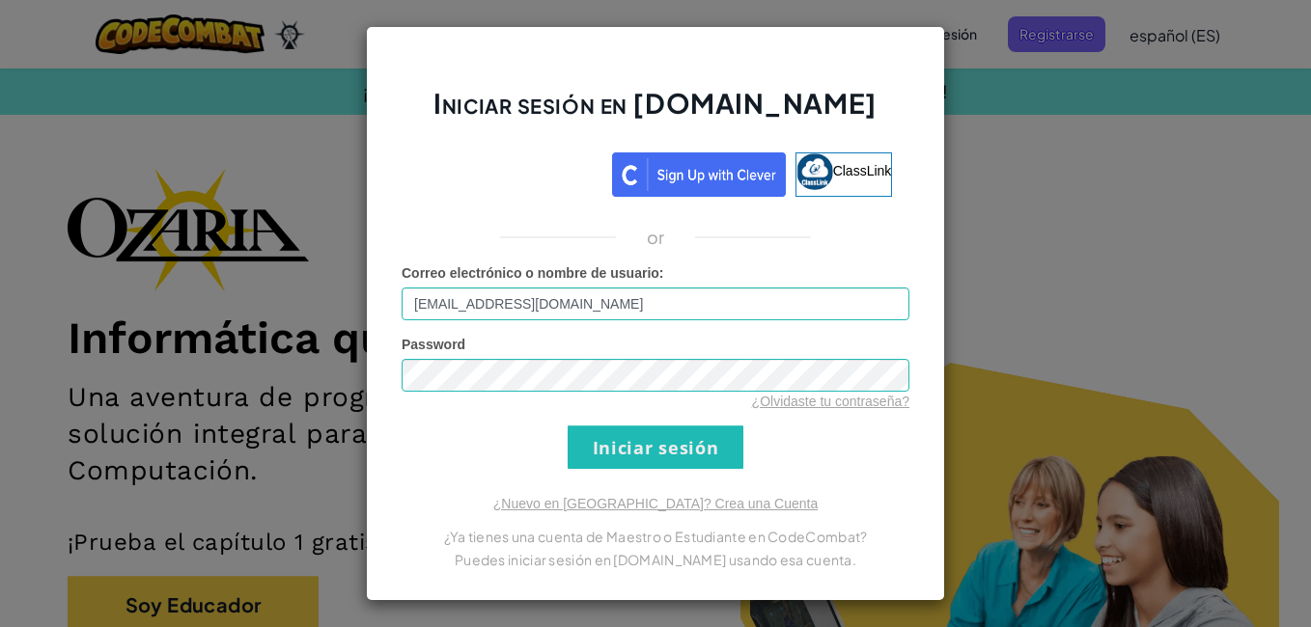
click at [478, 303] on input "[EMAIL_ADDRESS][DOMAIN_NAME]" at bounding box center [656, 304] width 508 height 33
click at [464, 299] on input "[EMAIL_ADDRESS][DOMAIN_NAME]" at bounding box center [656, 304] width 508 height 33
type input "[EMAIL_ADDRESS][DOMAIN_NAME]"
click at [645, 431] on input "Iniciar sesión" at bounding box center [656, 447] width 176 height 43
